Goal: Information Seeking & Learning: Learn about a topic

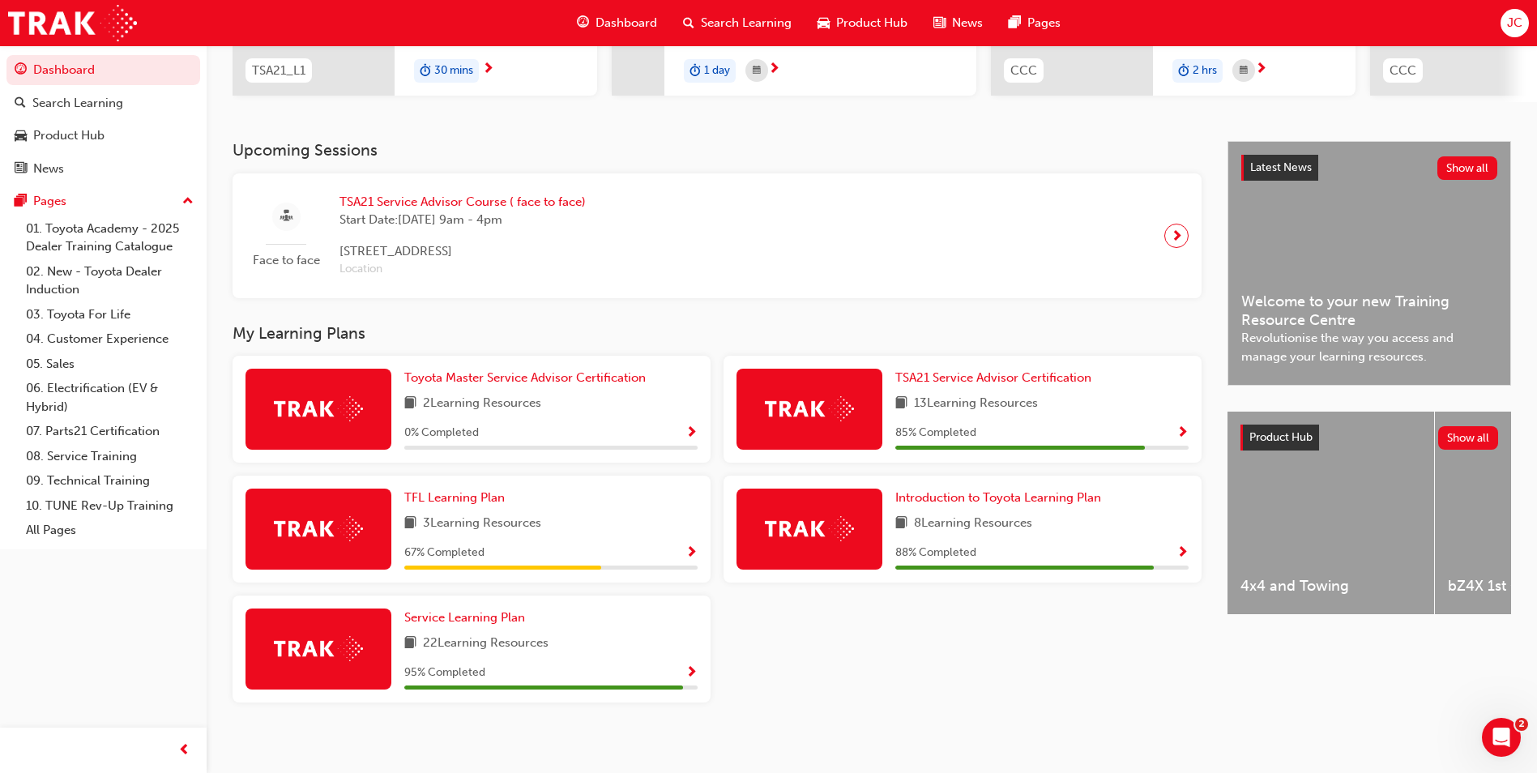
scroll to position [287, 0]
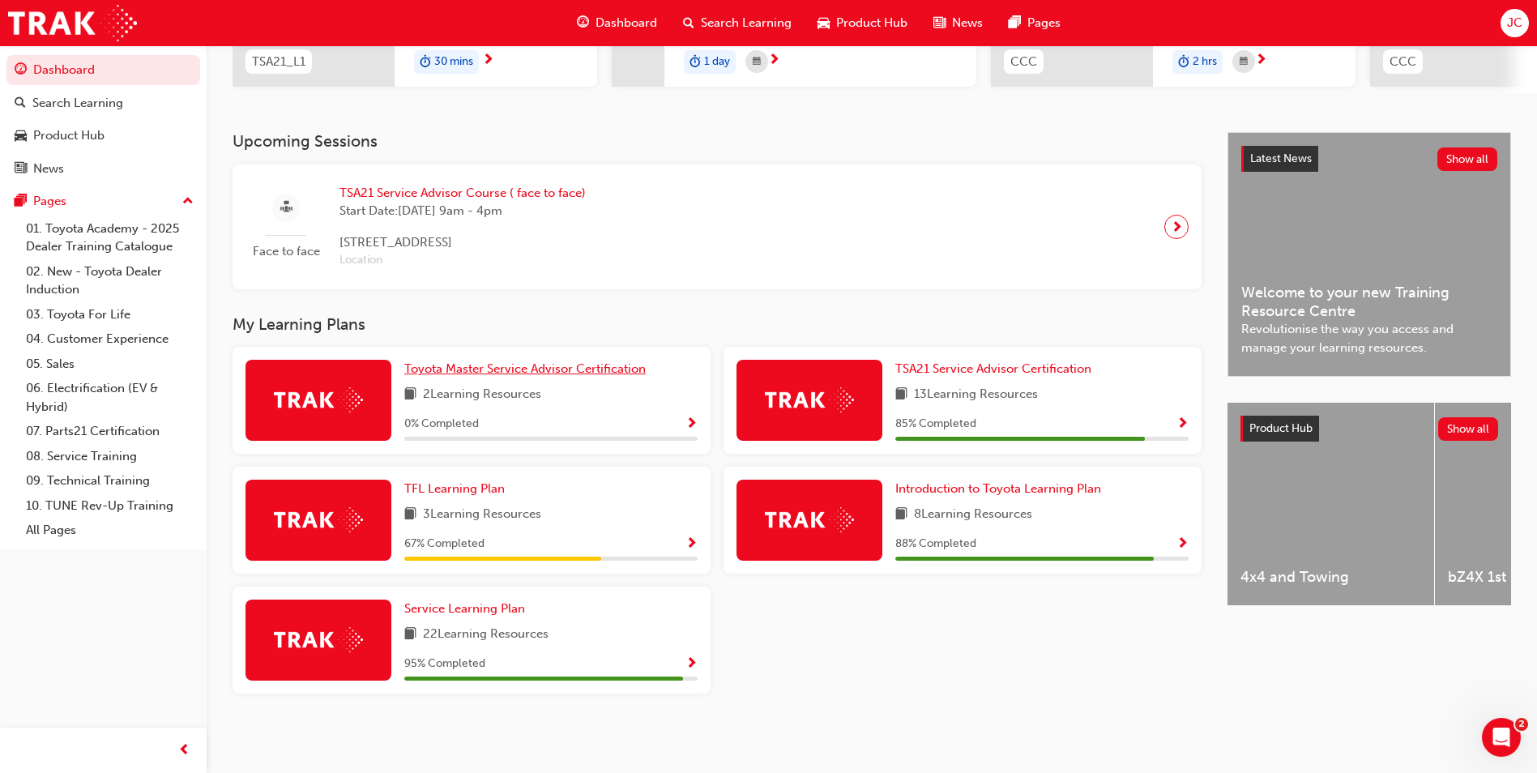
click at [559, 367] on span "Toyota Master Service Advisor Certification" at bounding box center [524, 368] width 241 height 15
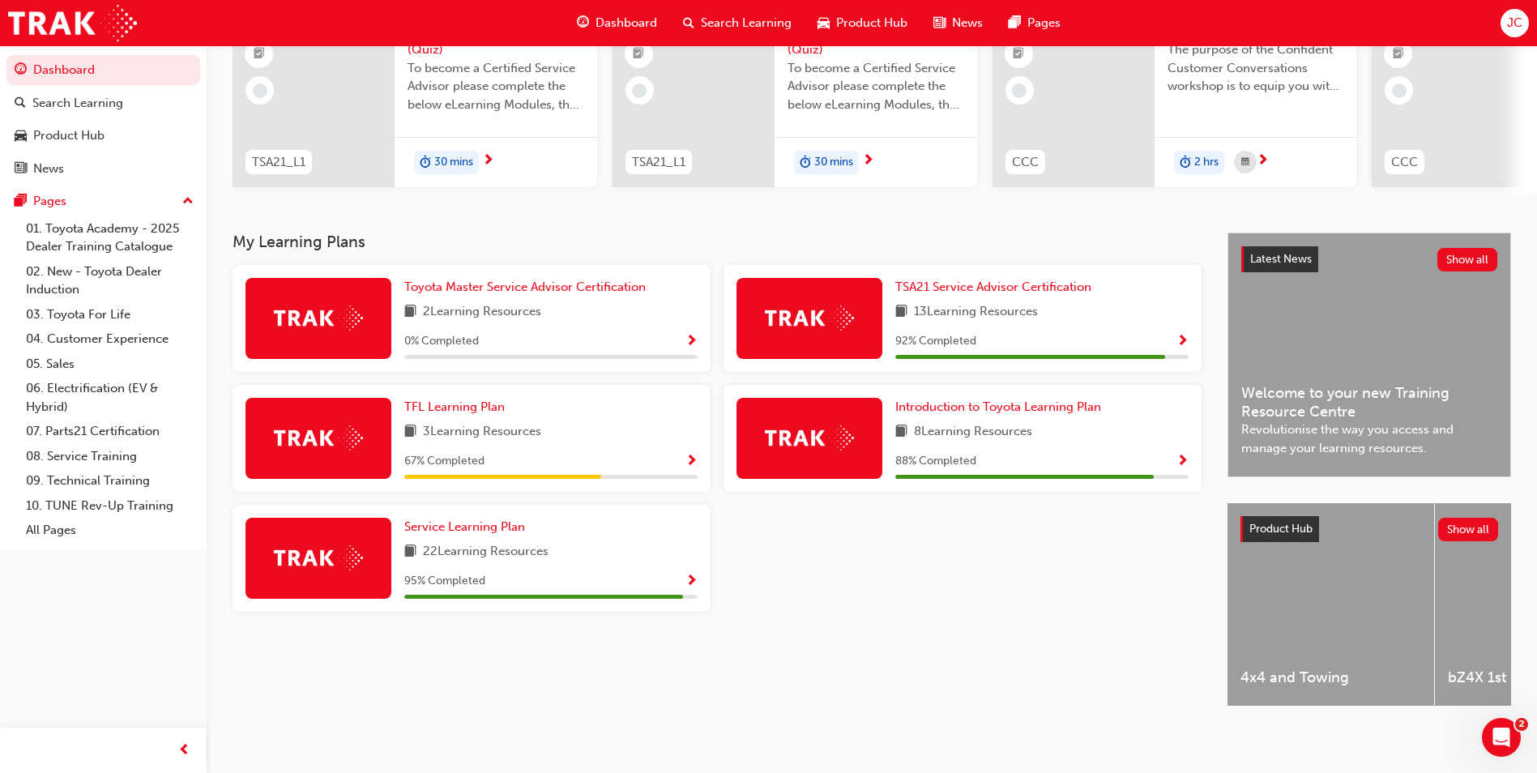
scroll to position [195, 0]
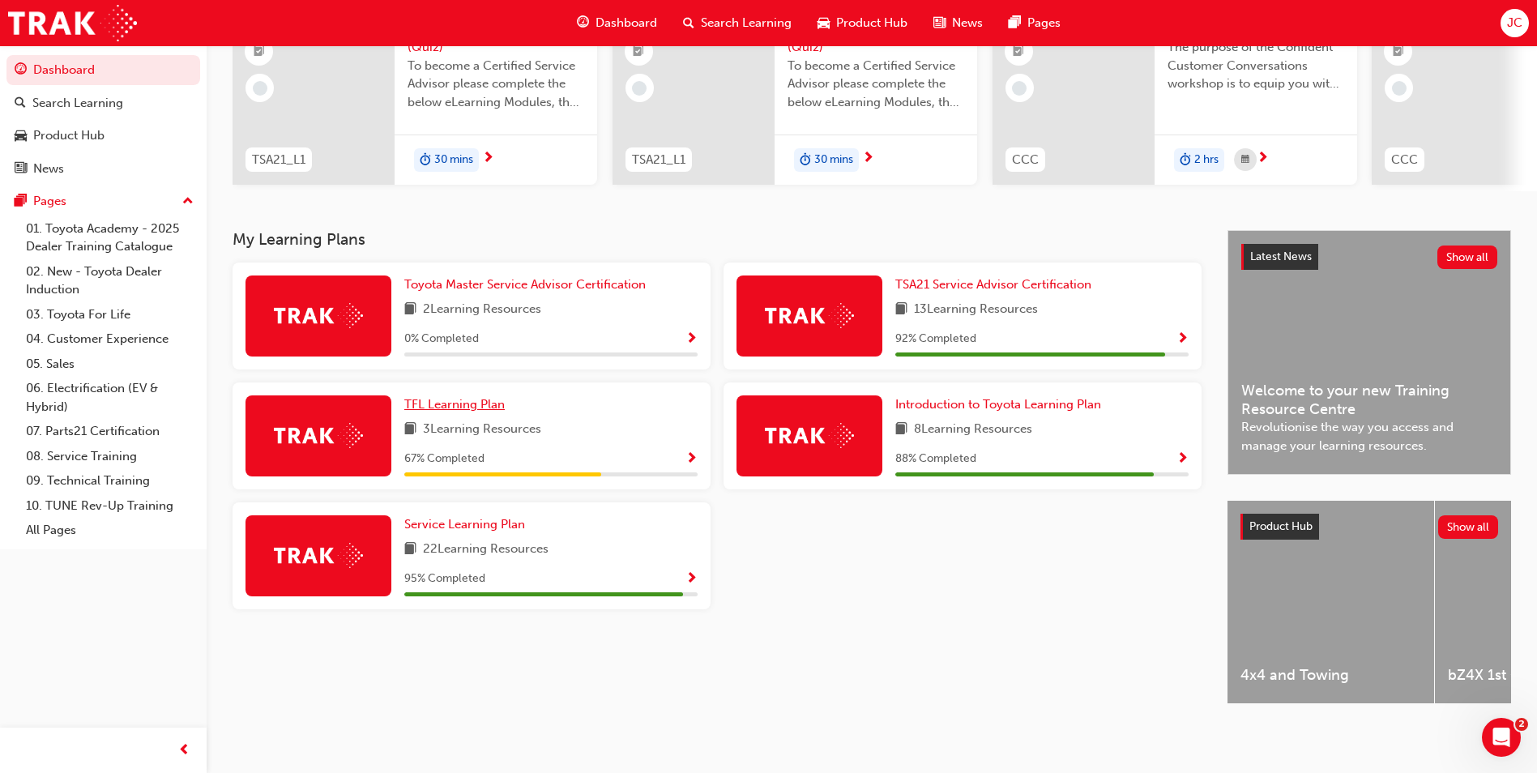
click at [486, 402] on span "TFL Learning Plan" at bounding box center [454, 404] width 100 height 15
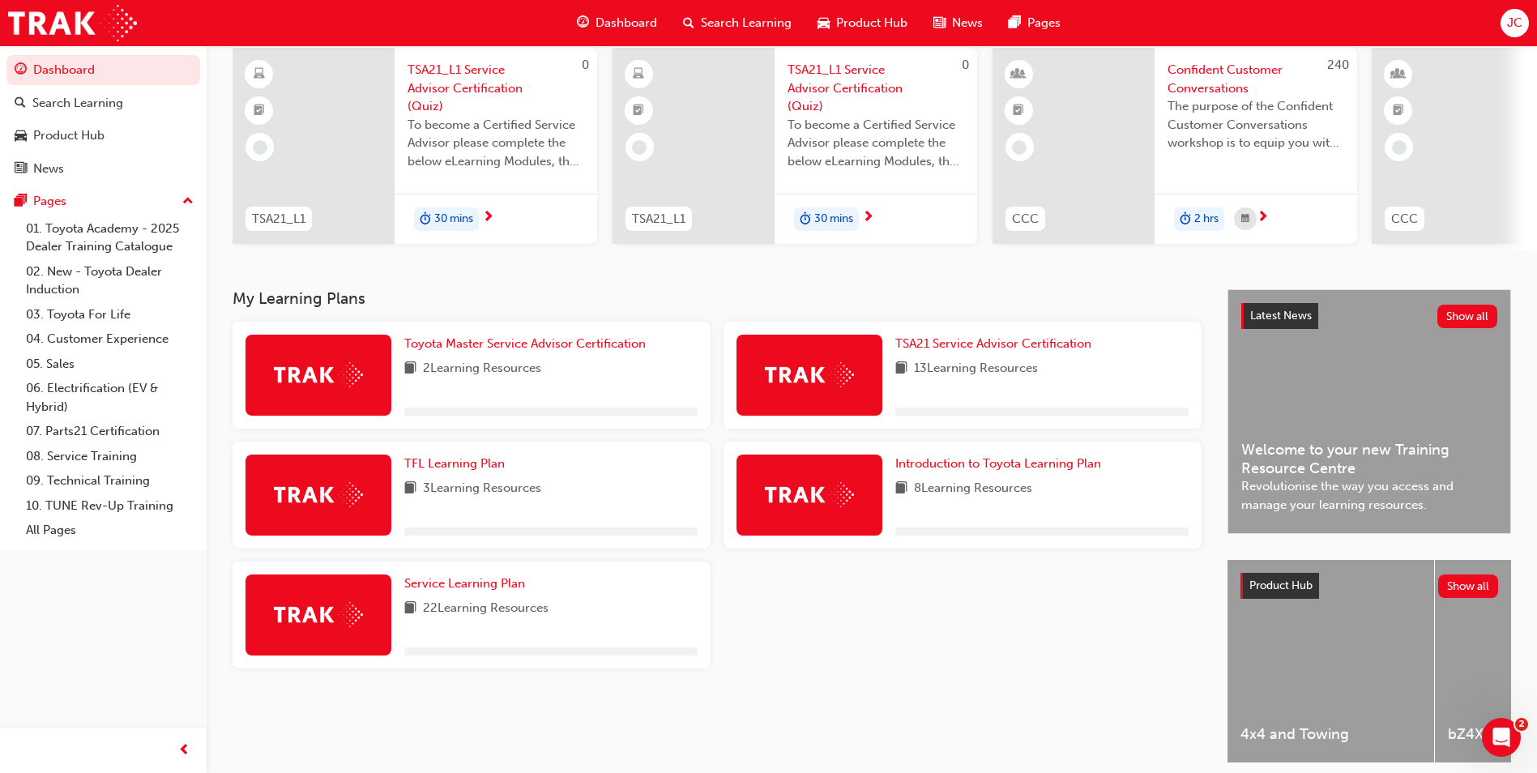
scroll to position [162, 0]
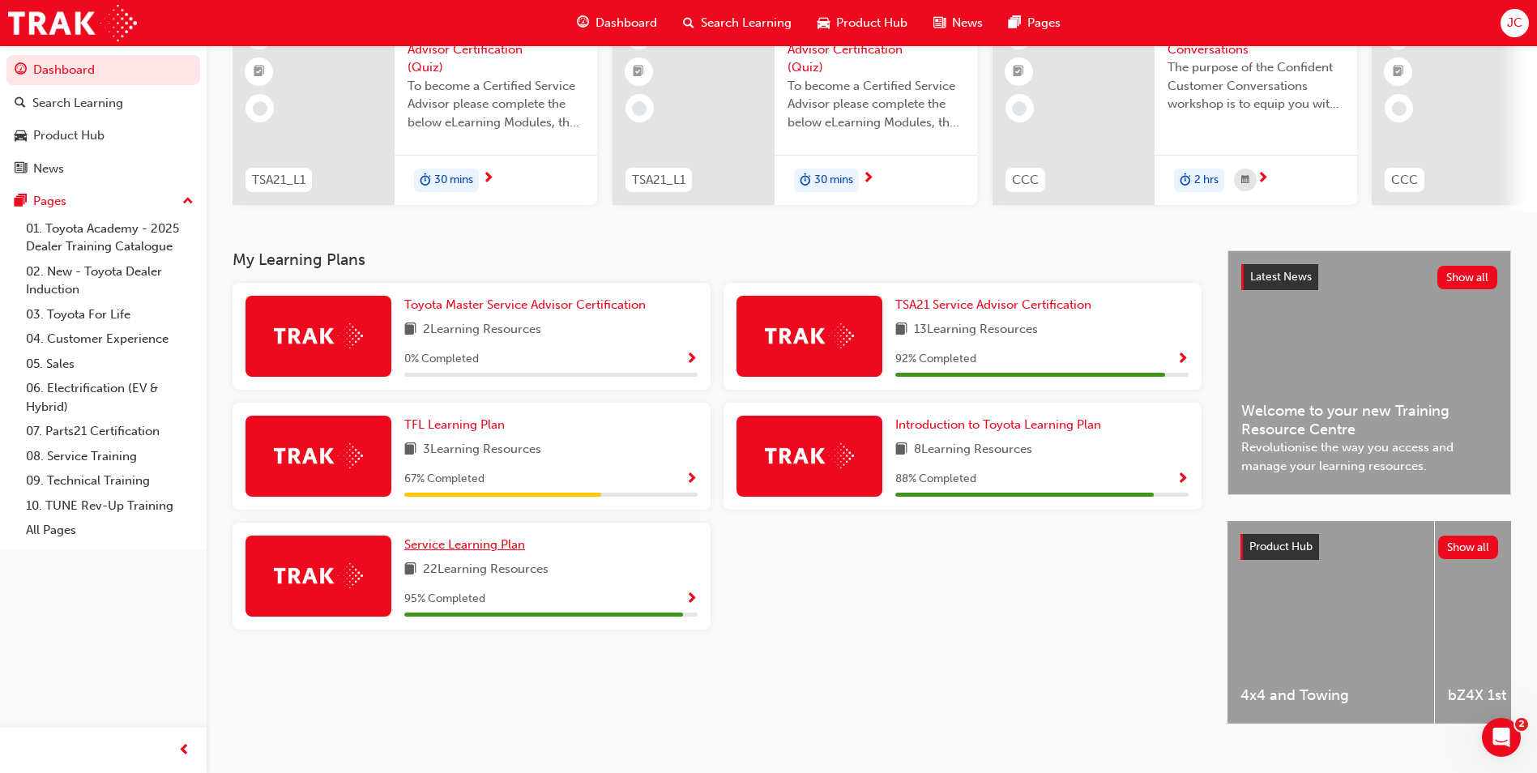
click at [460, 554] on link "Service Learning Plan" at bounding box center [467, 545] width 127 height 19
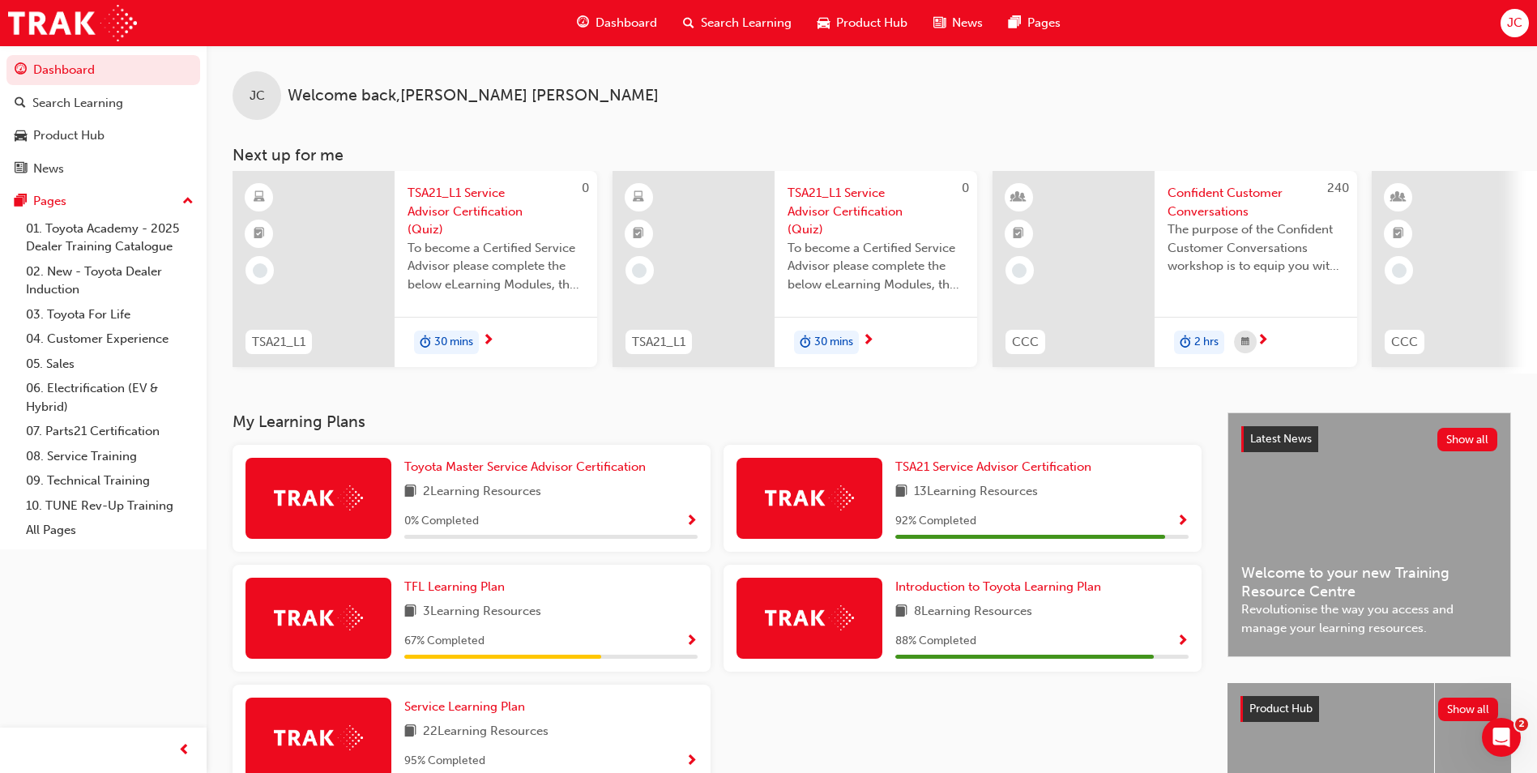
scroll to position [81, 0]
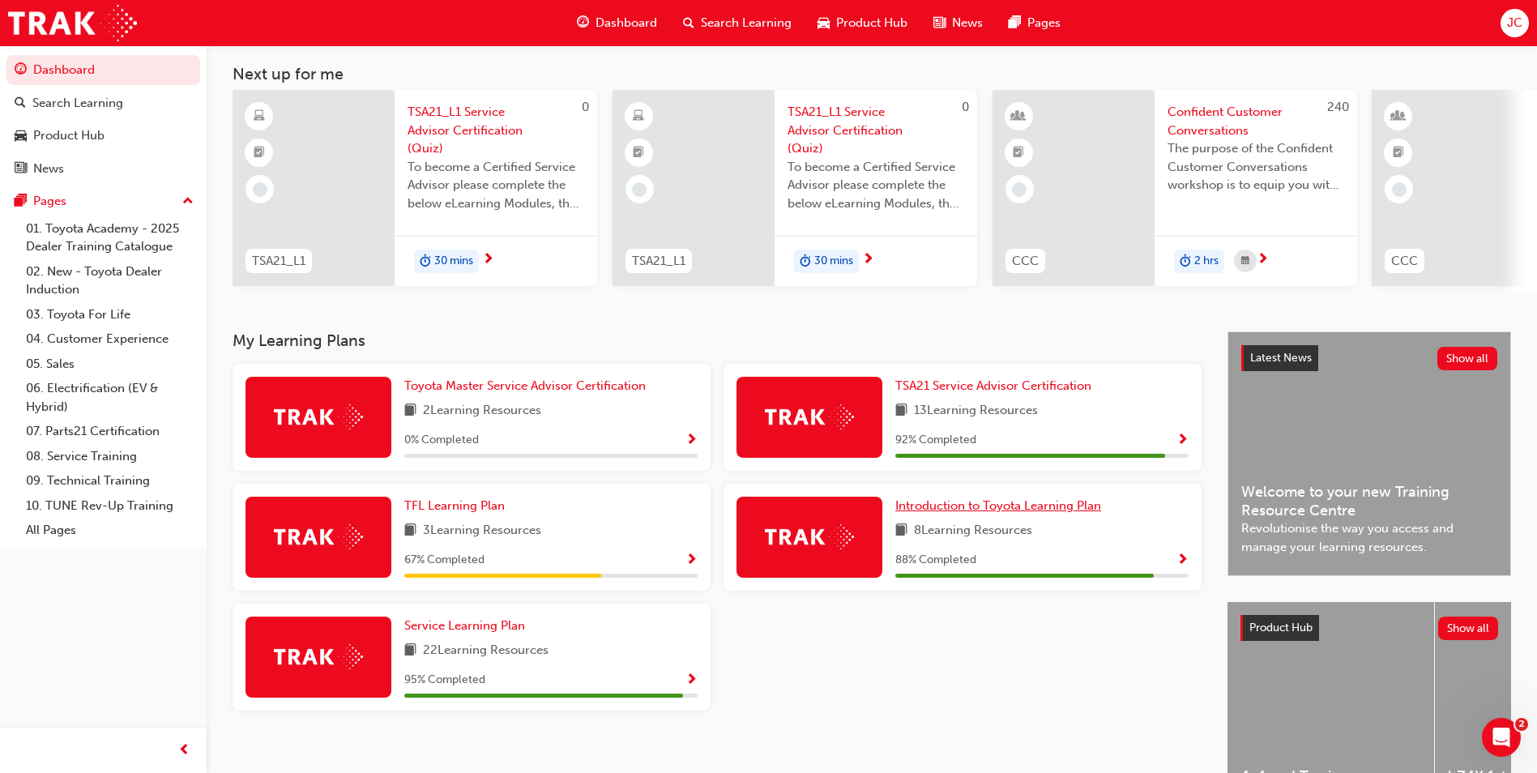
click at [998, 509] on span "Introduction to Toyota Learning Plan" at bounding box center [998, 505] width 206 height 15
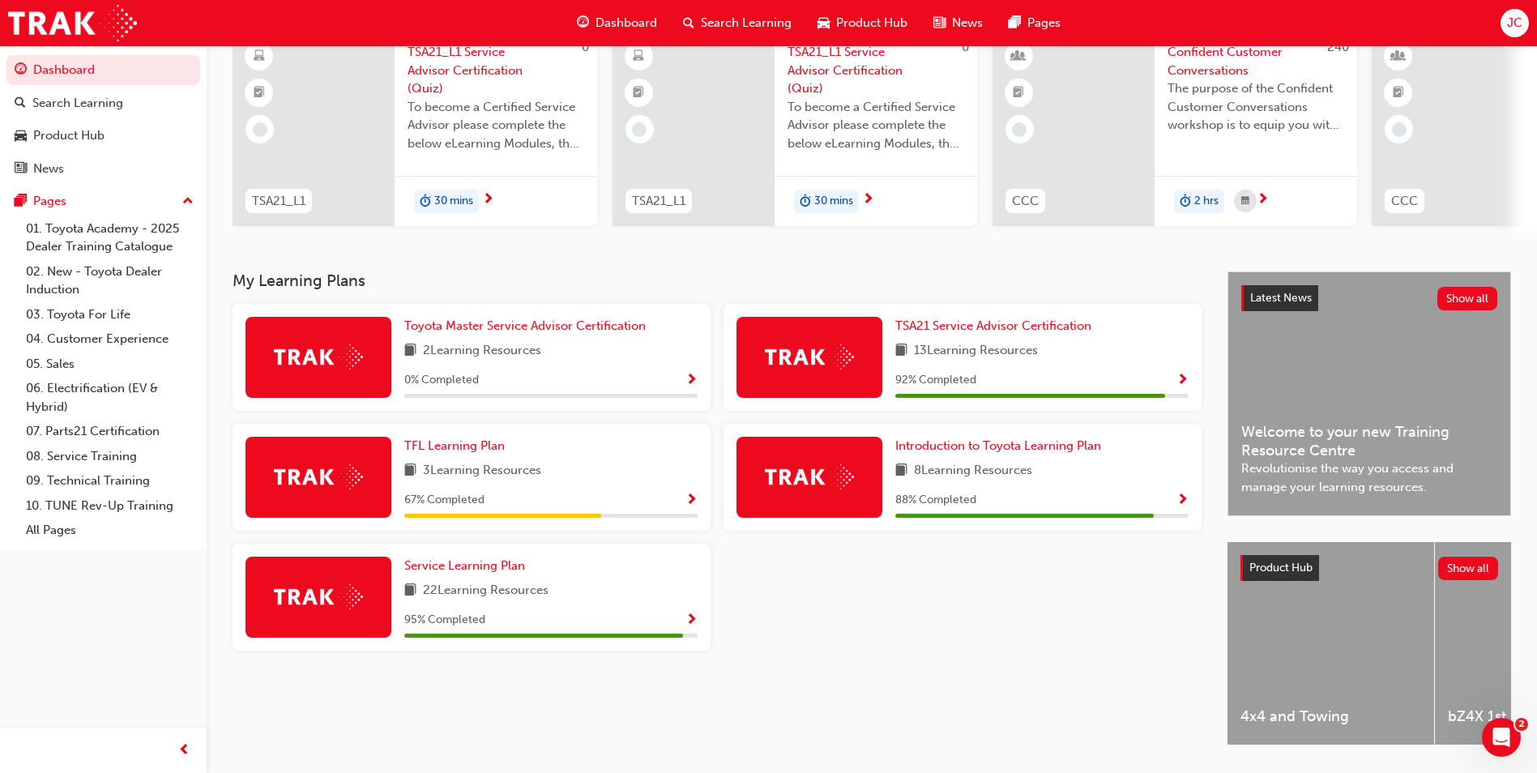
scroll to position [195, 0]
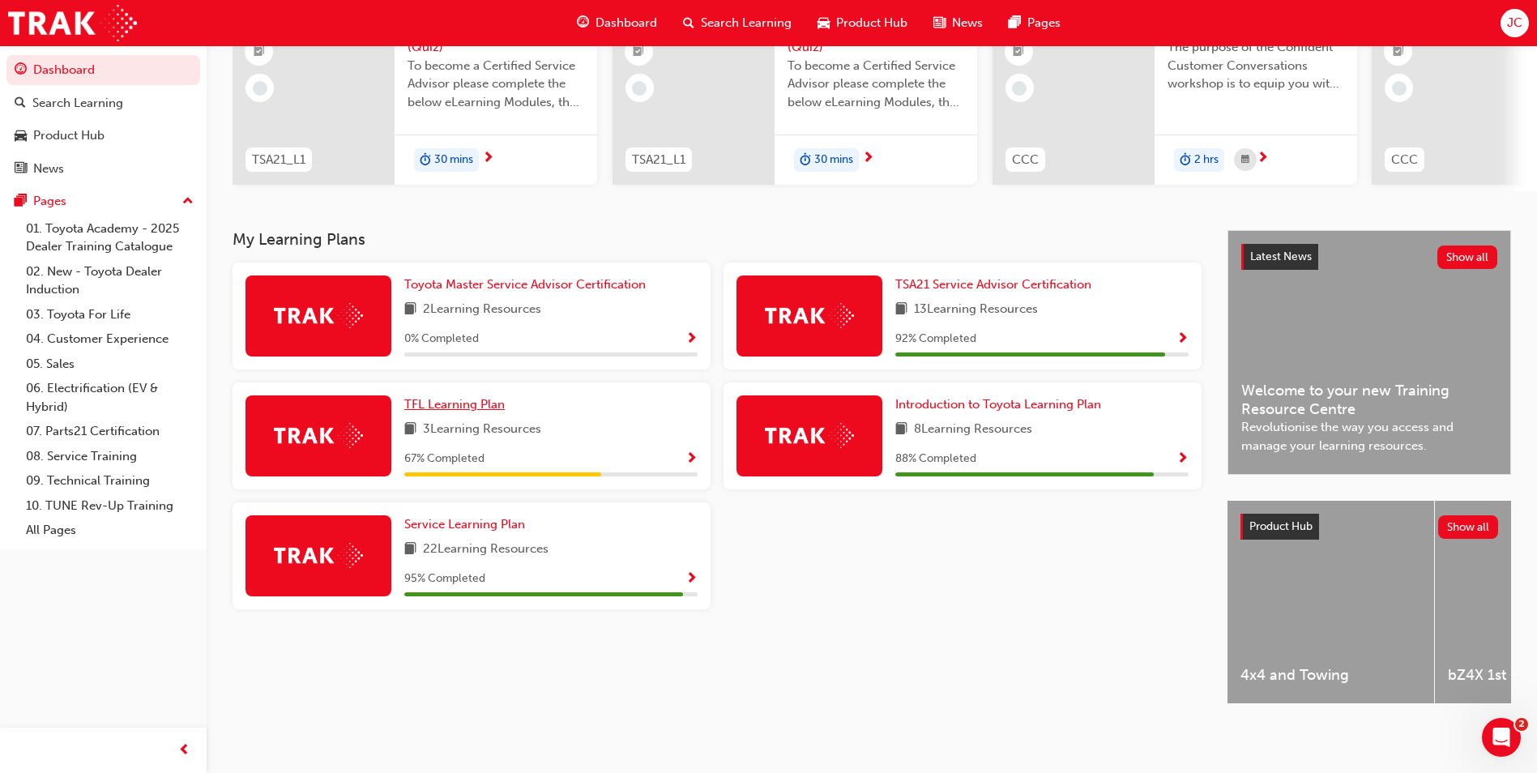
click at [440, 401] on span "TFL Learning Plan" at bounding box center [454, 404] width 100 height 15
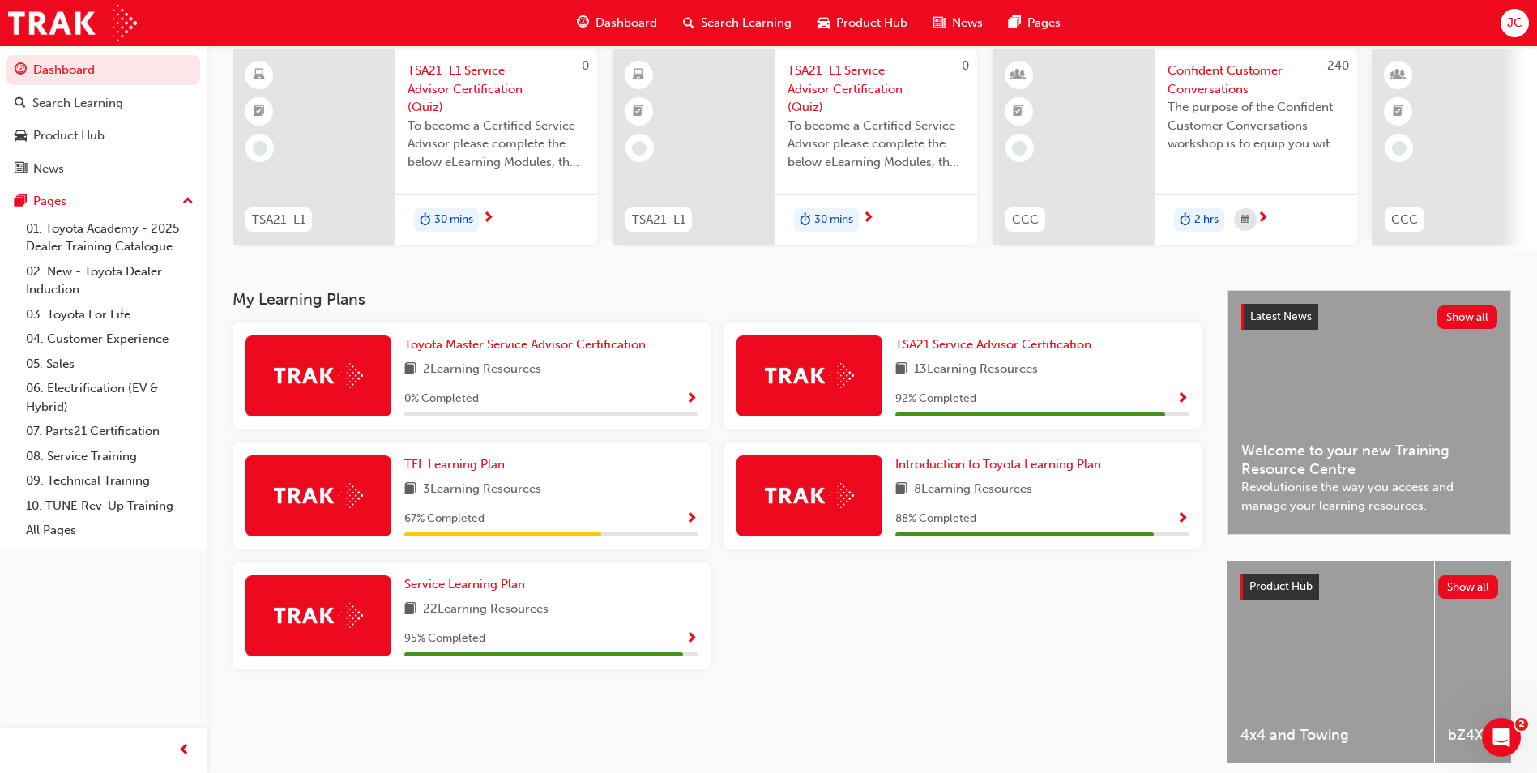
scroll to position [162, 0]
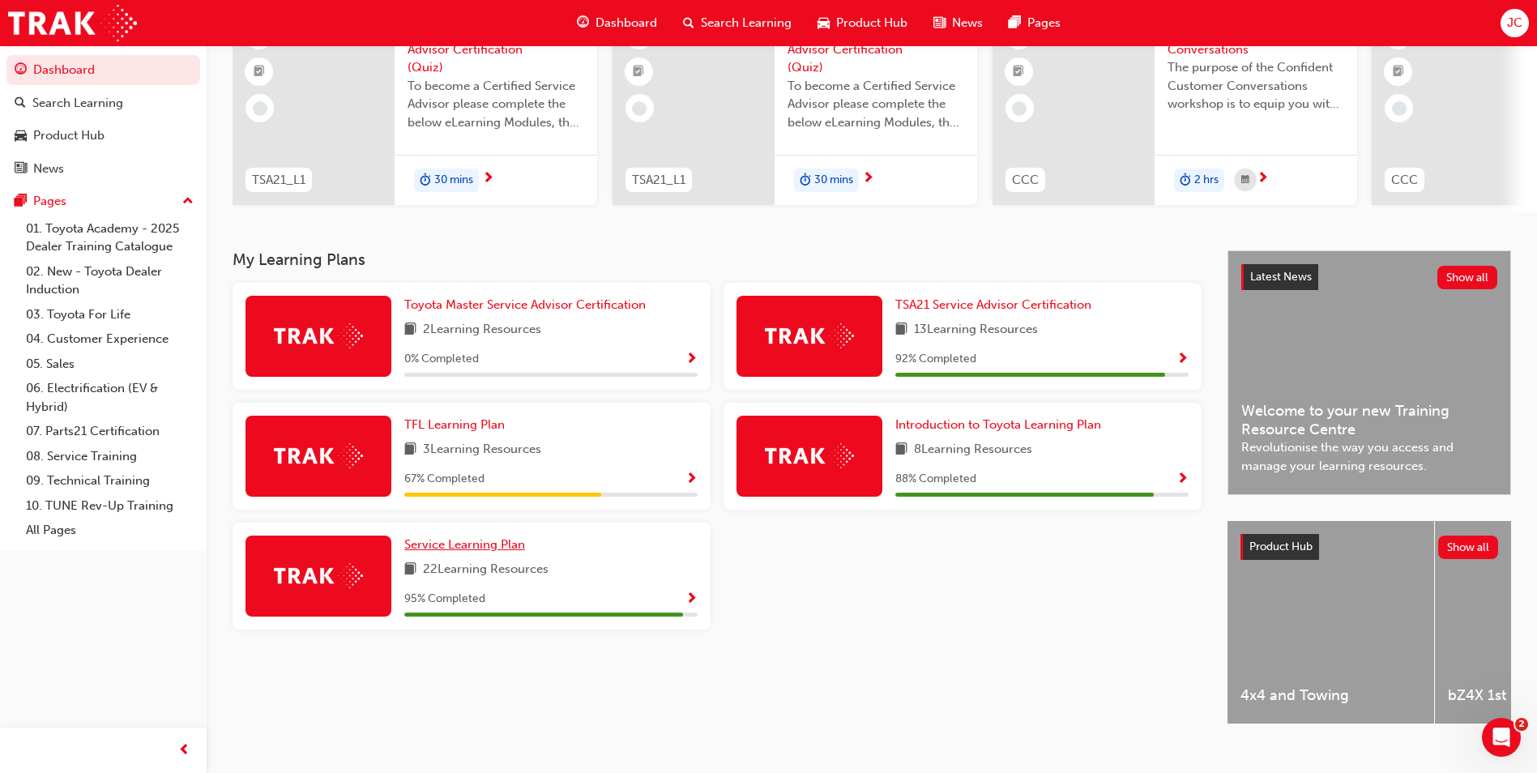
click at [484, 554] on link "Service Learning Plan" at bounding box center [467, 545] width 127 height 19
